Goal: Information Seeking & Learning: Learn about a topic

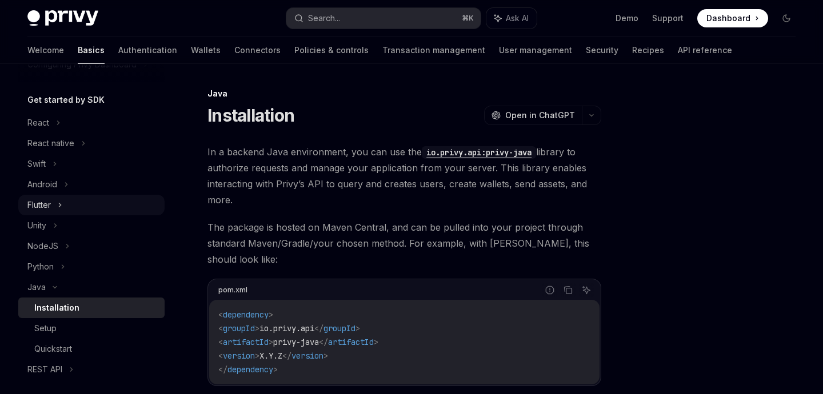
scroll to position [79, 0]
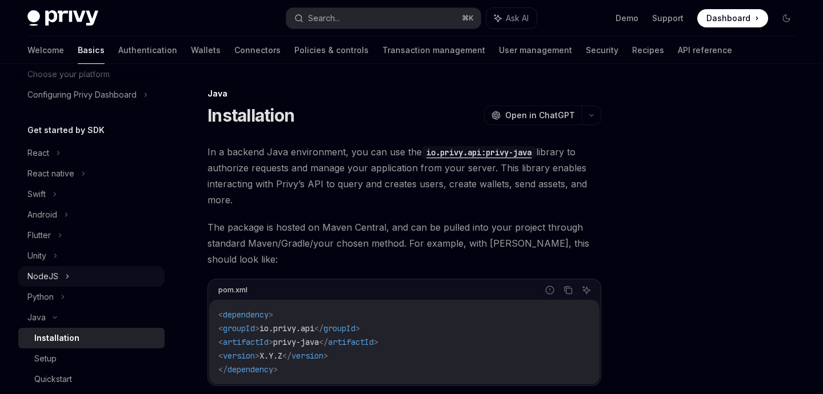
click at [60, 280] on div "NodeJS" at bounding box center [91, 276] width 146 height 21
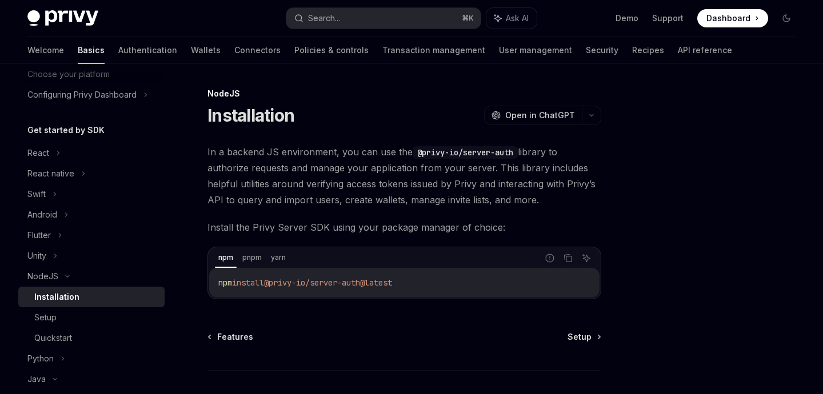
scroll to position [75, 0]
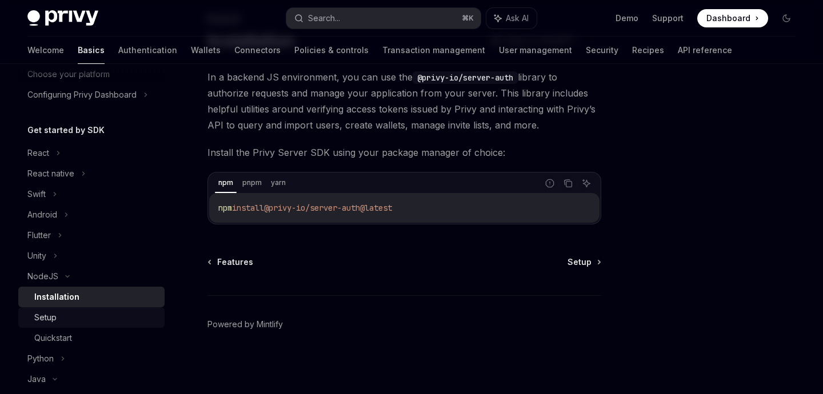
click at [62, 321] on div "Setup" at bounding box center [95, 318] width 123 height 14
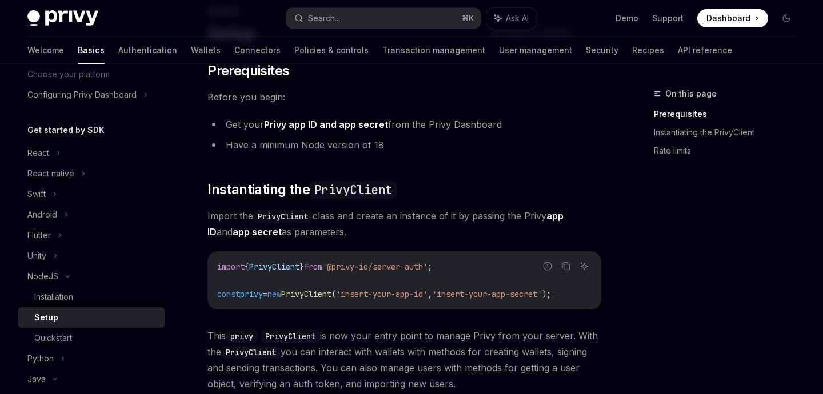
scroll to position [111, 0]
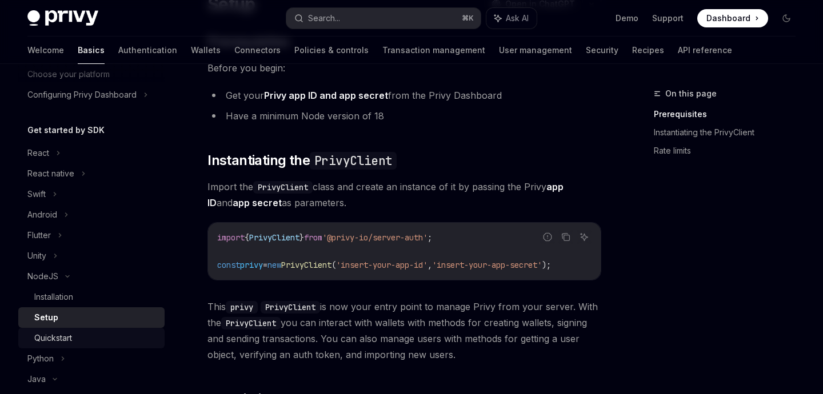
click at [101, 333] on div "Quickstart" at bounding box center [95, 339] width 123 height 14
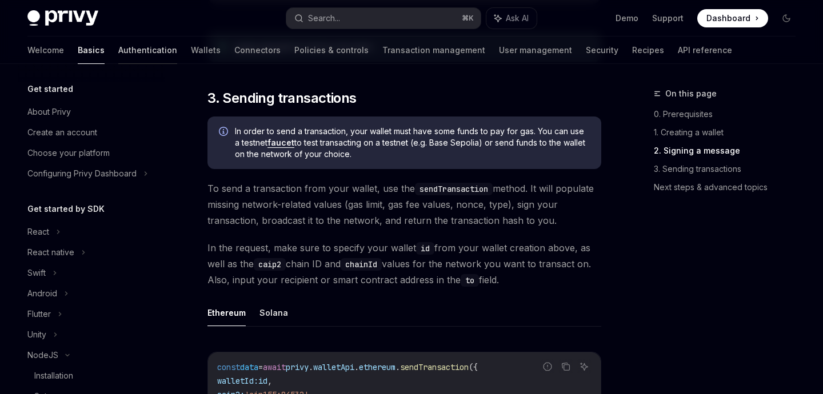
click at [118, 55] on link "Authentication" at bounding box center [147, 50] width 59 height 27
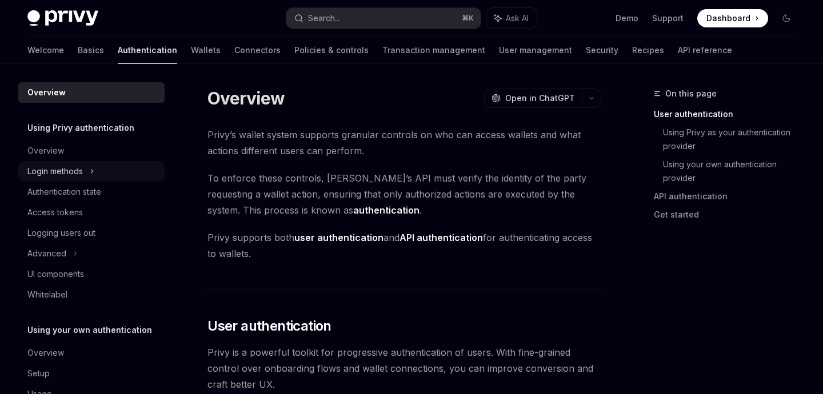
click at [77, 172] on div "Login methods" at bounding box center [54, 172] width 55 height 14
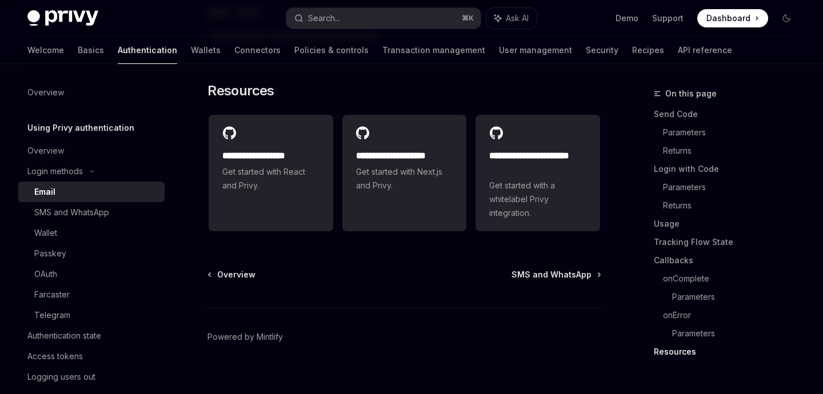
scroll to position [2416, 0]
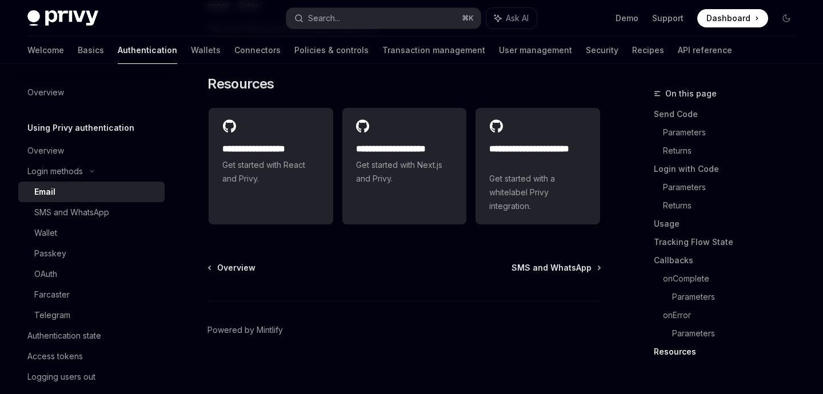
type textarea "*"
